Goal: Find specific page/section: Find specific page/section

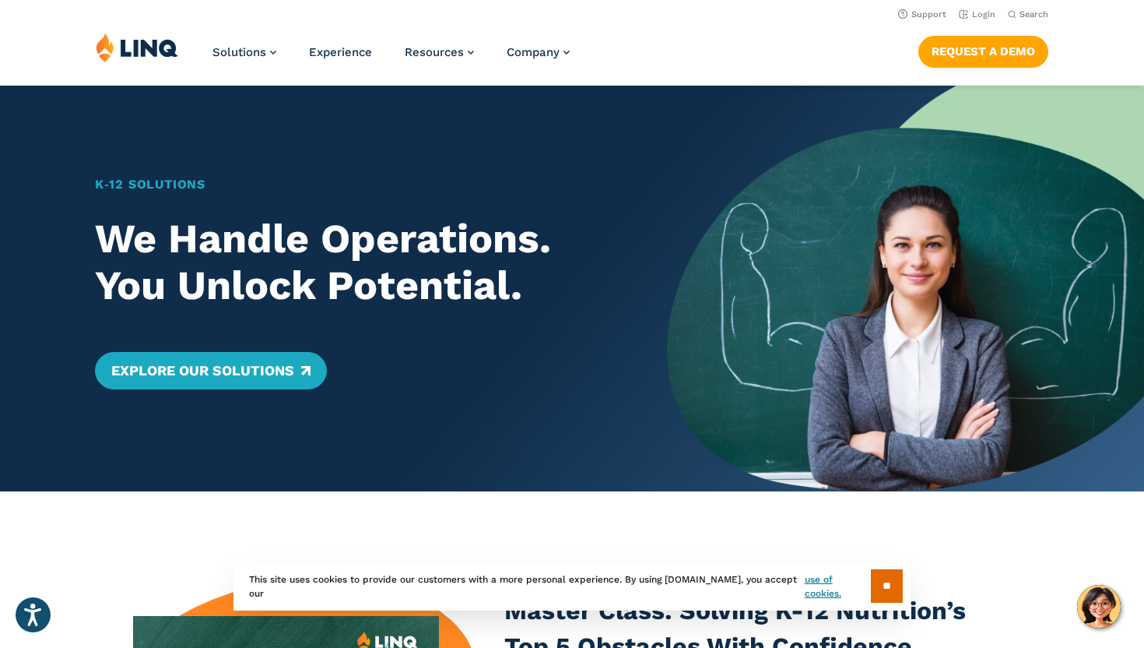
click at [350, 63] on li "Experience" at bounding box center [340, 58] width 63 height 51
click at [345, 57] on span "Experience" at bounding box center [340, 52] width 63 height 14
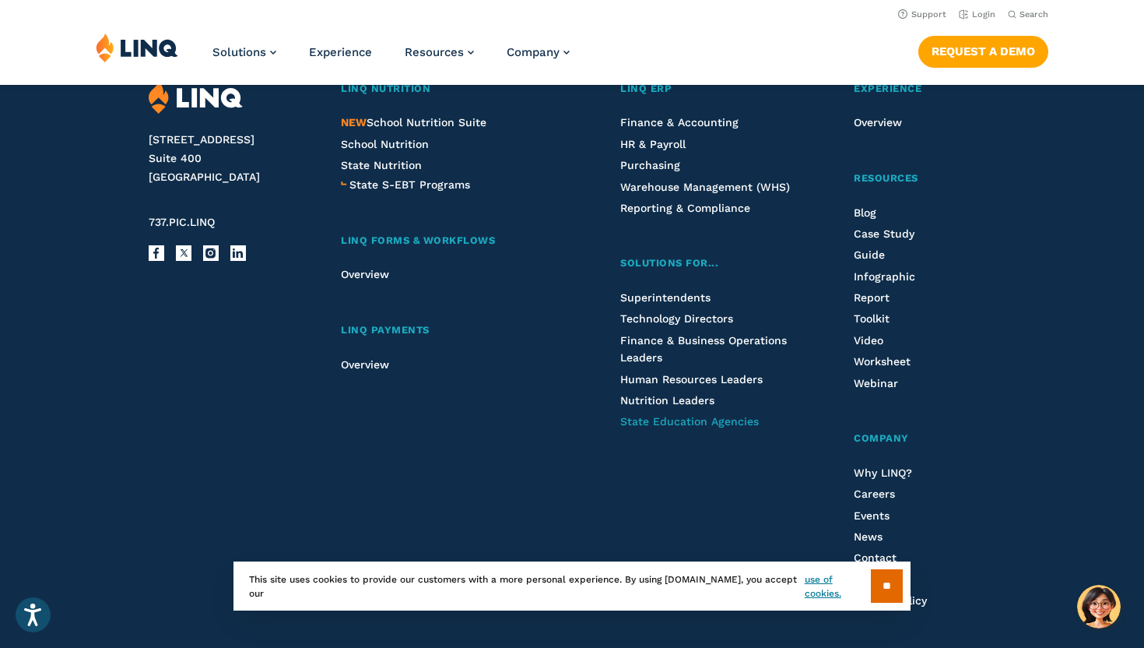
scroll to position [4363, 0]
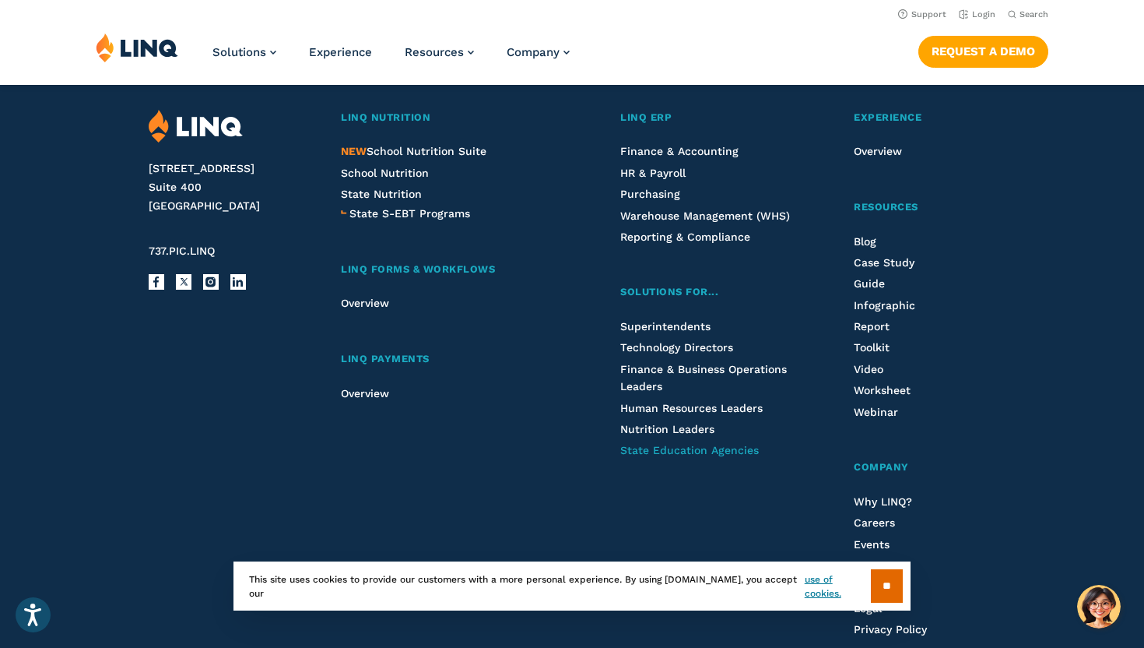
click at [658, 444] on span "State Education Agencies" at bounding box center [689, 450] width 139 height 12
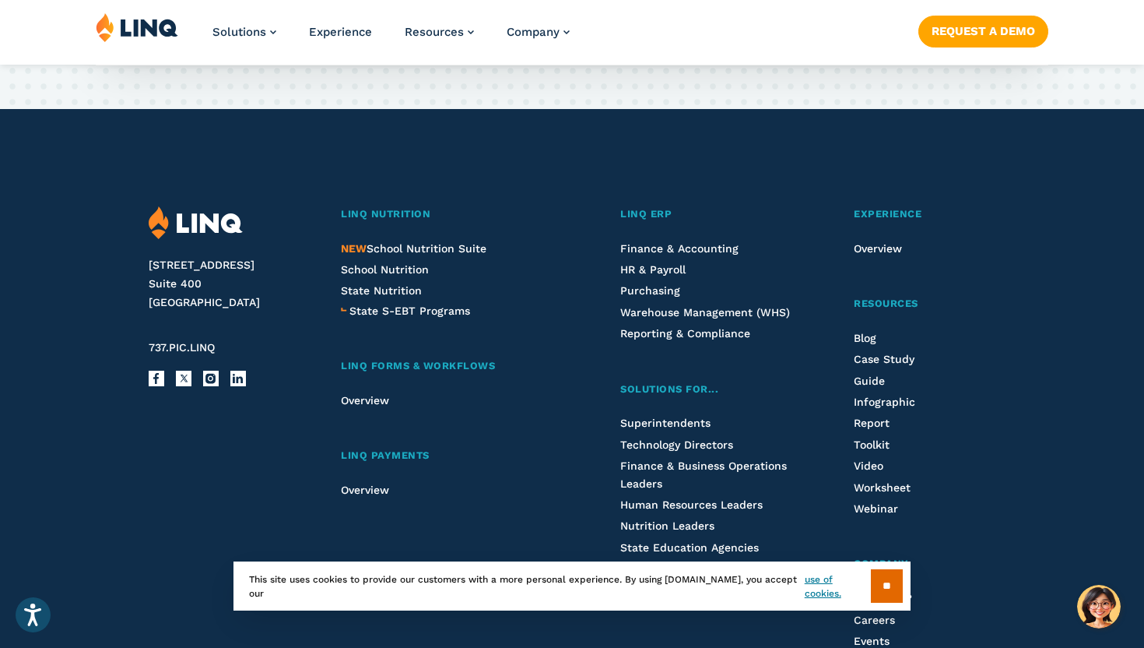
scroll to position [2976, 0]
